Goal: Task Accomplishment & Management: Use online tool/utility

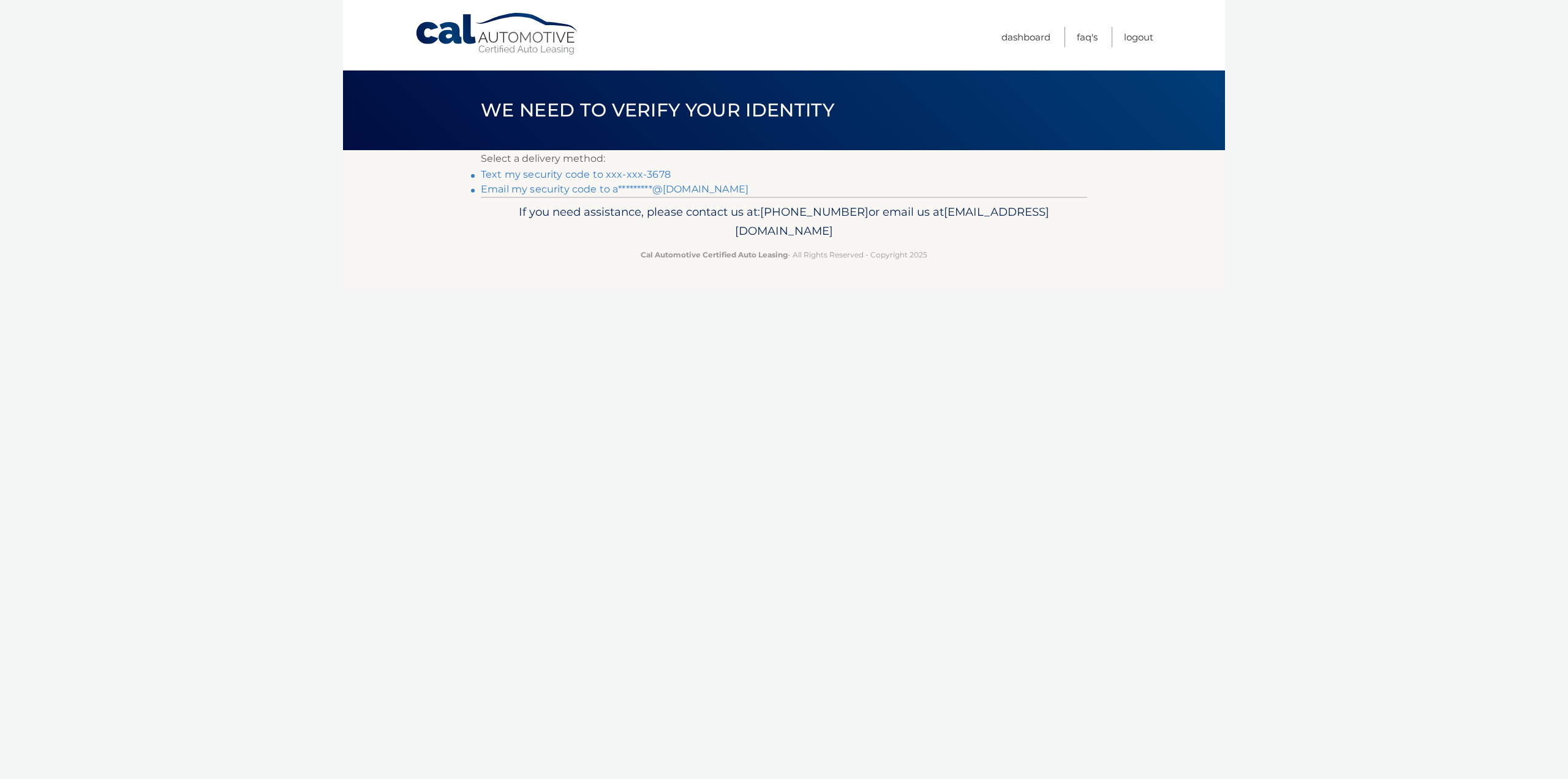
click at [650, 171] on link "Text my security code to xxx-xxx-3678" at bounding box center [576, 174] width 190 height 11
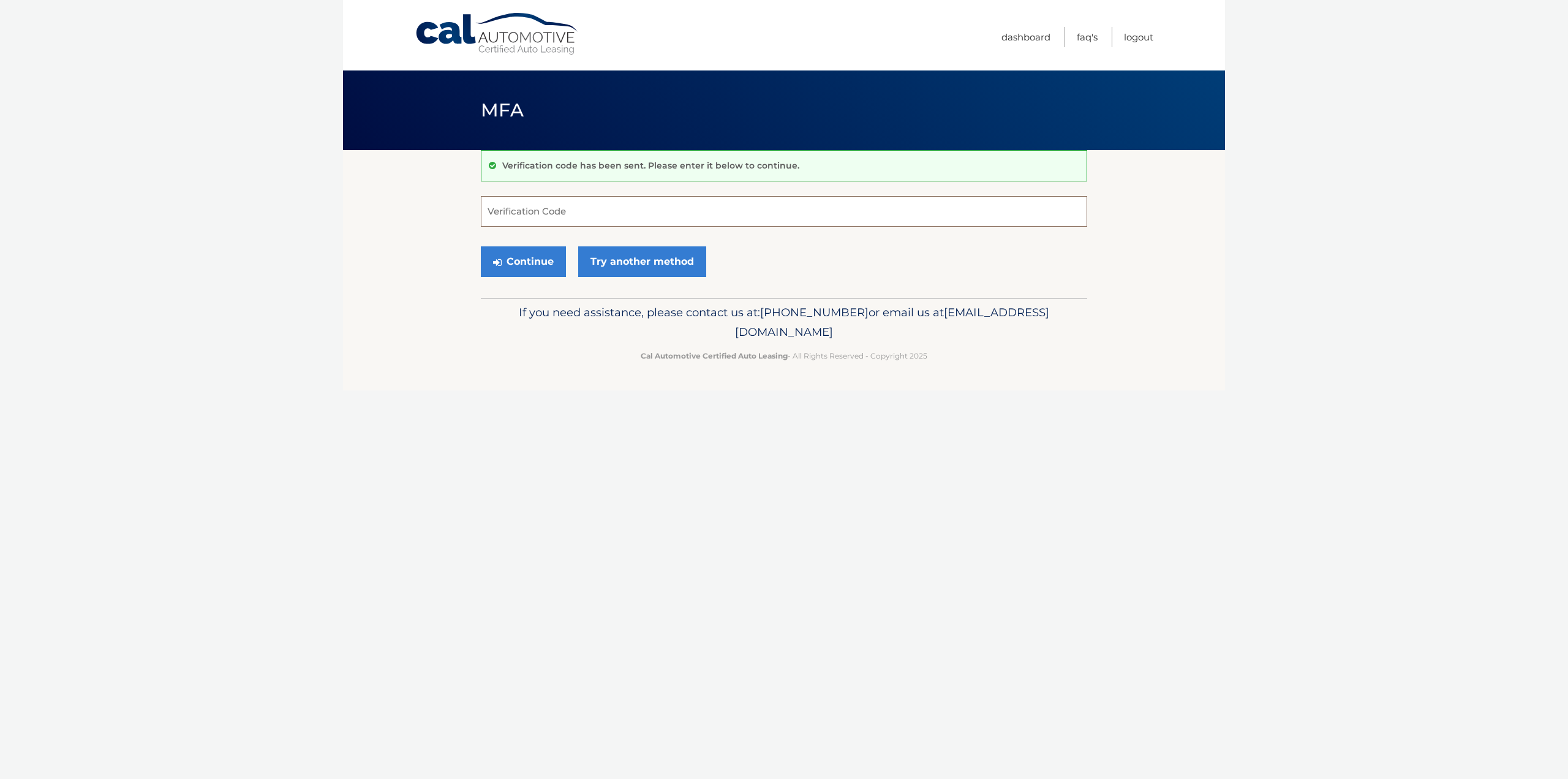
click at [685, 217] on input "Verification Code" at bounding box center [784, 211] width 606 height 30
type input "772011"
click at [529, 259] on button "Continue" at bounding box center [523, 261] width 85 height 30
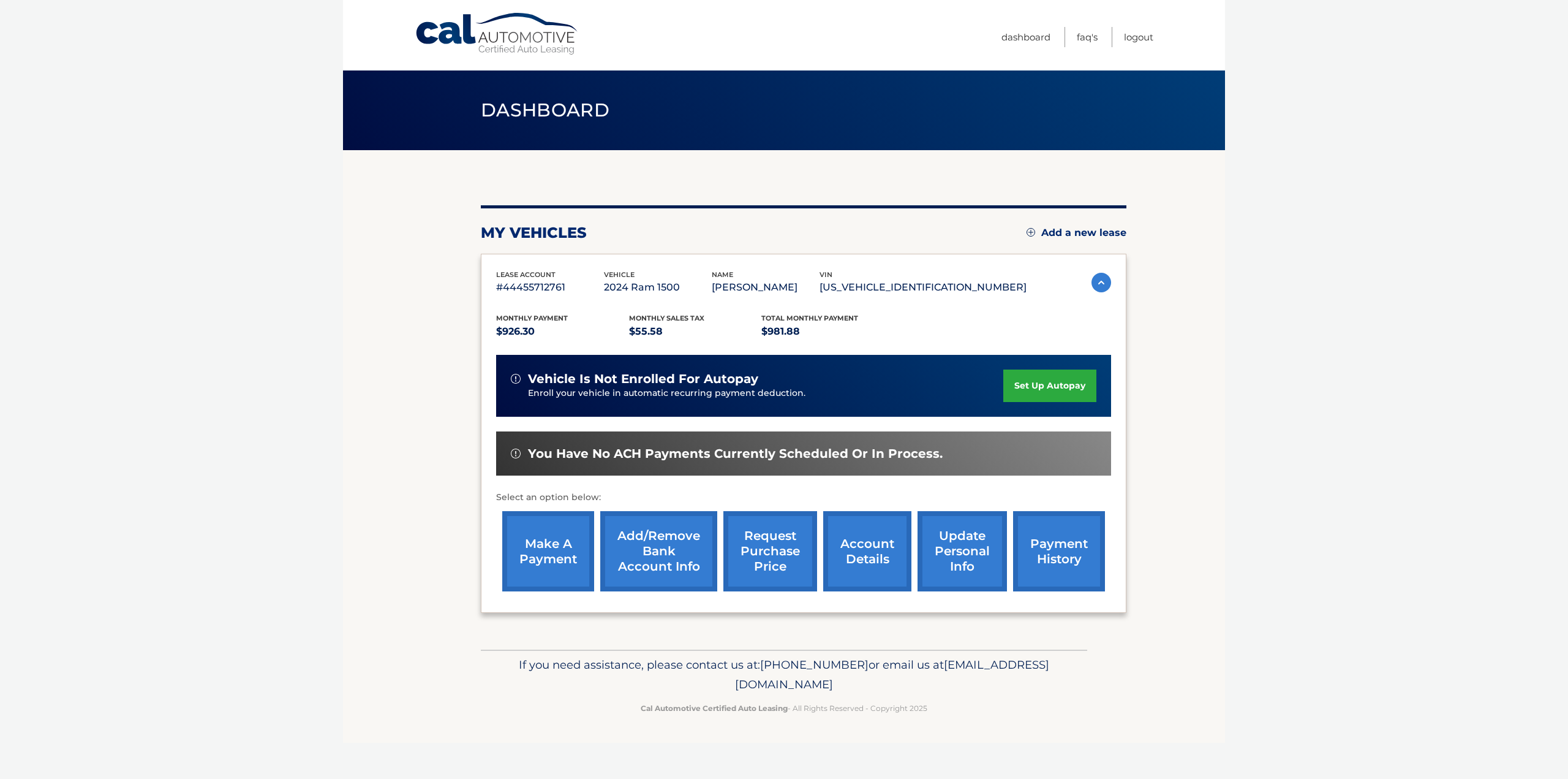
click at [774, 546] on link "request purchase price" at bounding box center [770, 551] width 94 height 80
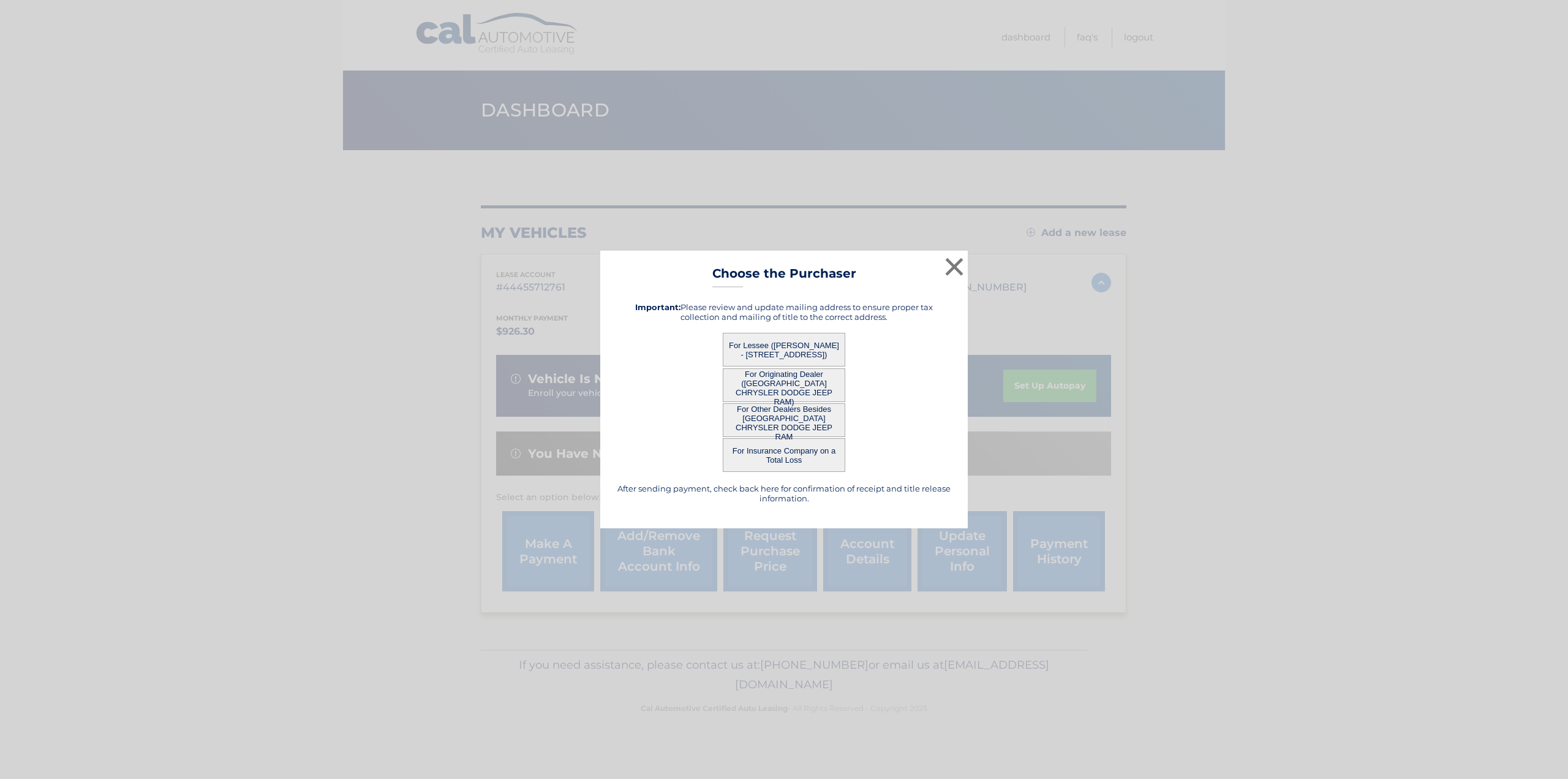
click at [807, 418] on button "For Other Dealers Besides [GEOGRAPHIC_DATA] CHRYSLER DODGE JEEP RAM" at bounding box center [784, 419] width 123 height 33
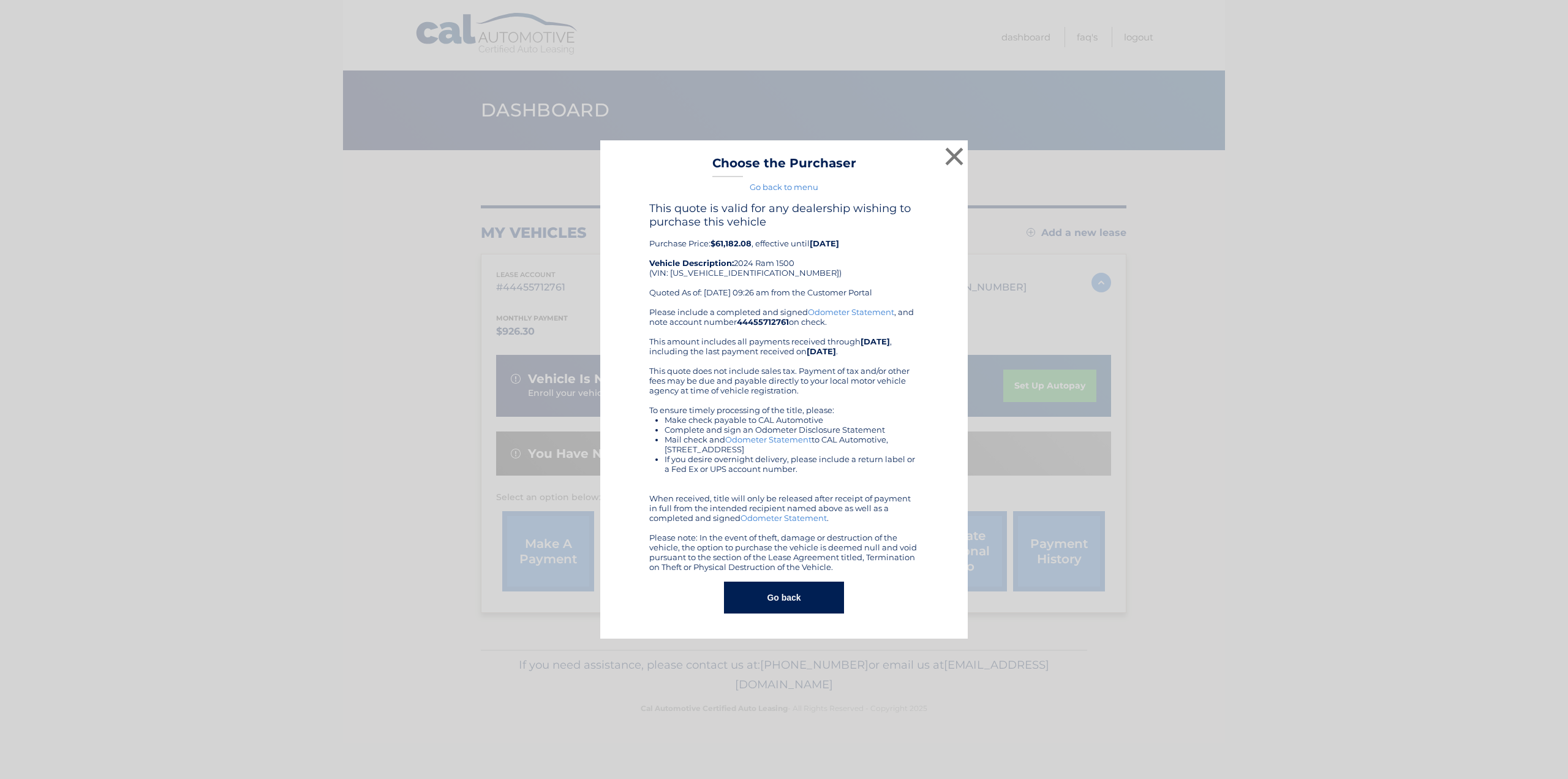
click at [801, 598] on button "Go back" at bounding box center [784, 598] width 120 height 32
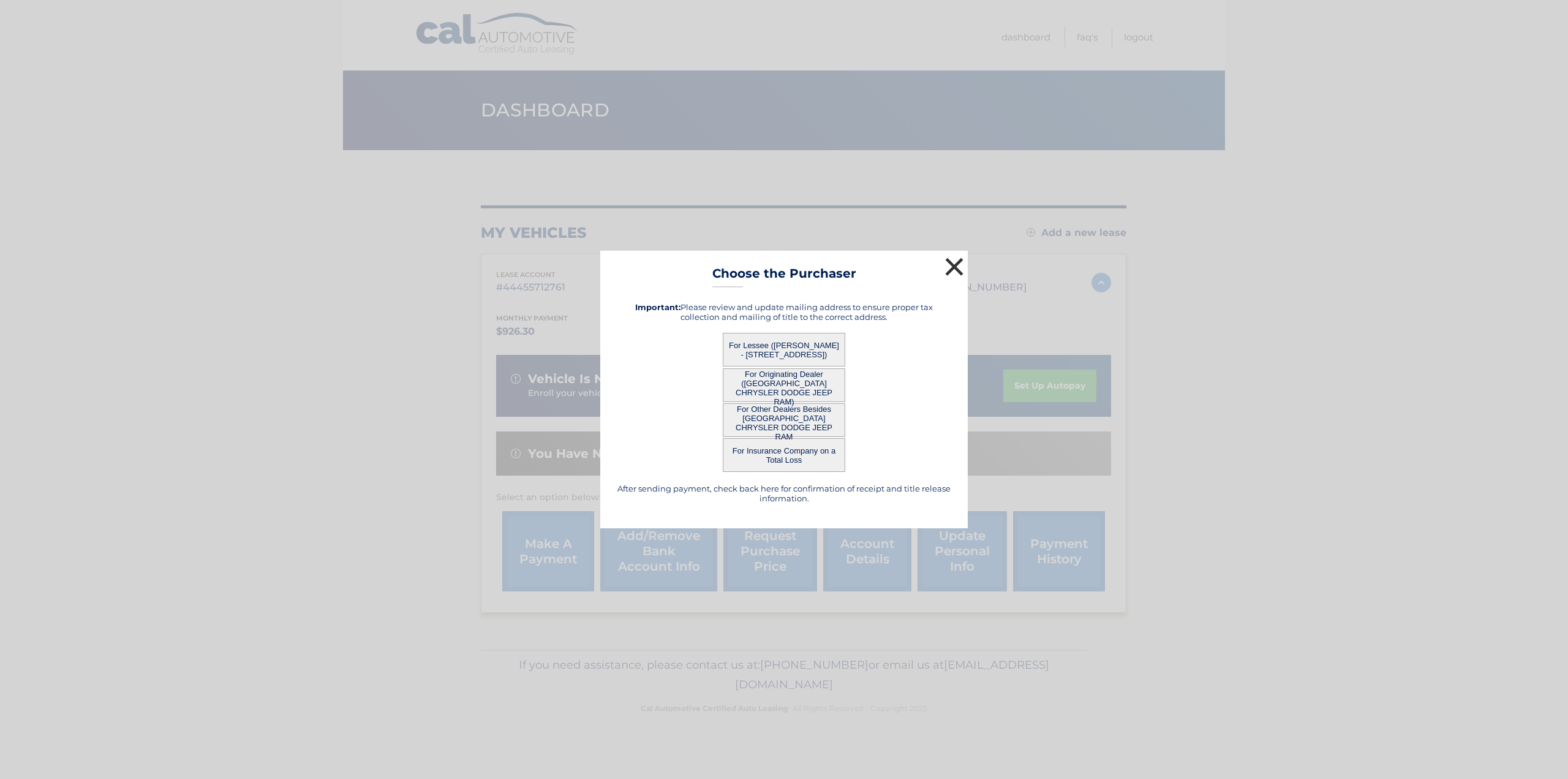
click at [953, 270] on button "×" at bounding box center [954, 267] width 25 height 25
